Goal: Find specific page/section: Find specific page/section

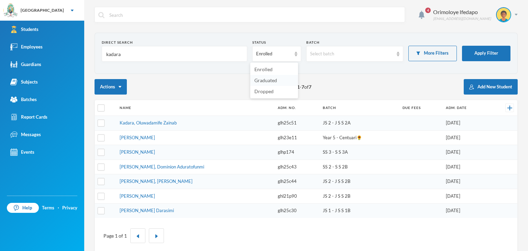
click at [262, 82] on span "Graduated" at bounding box center [265, 80] width 23 height 6
click at [126, 55] on input "kadara" at bounding box center [175, 53] width 138 height 15
click at [122, 54] on input "kadara" at bounding box center [175, 53] width 138 height 15
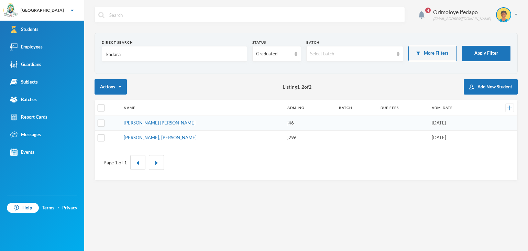
click at [164, 45] on div "Direct Search" at bounding box center [174, 42] width 145 height 5
click at [157, 54] on input "kadara" at bounding box center [175, 53] width 138 height 15
click at [154, 53] on input "kadara" at bounding box center [175, 53] width 138 height 15
click at [143, 55] on input "kadara" at bounding box center [175, 53] width 138 height 15
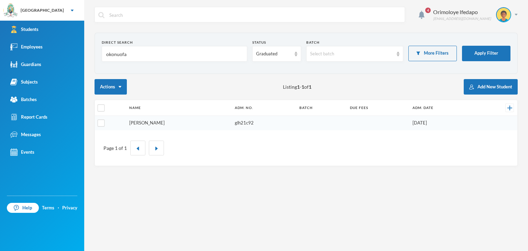
type input "okonuofa"
click at [147, 122] on link "[PERSON_NAME]" at bounding box center [146, 123] width 35 height 6
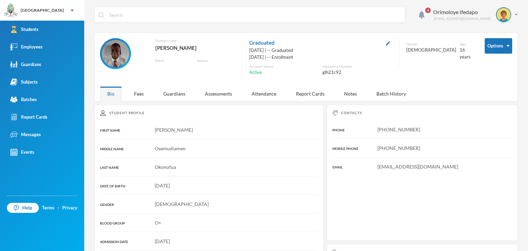
drag, startPoint x: 143, startPoint y: 47, endPoint x: 222, endPoint y: 44, distance: 79.2
click at [222, 44] on div "[PERSON_NAME]" at bounding box center [195, 47] width 80 height 9
copy div "[PERSON_NAME]"
